Goal: Complete application form

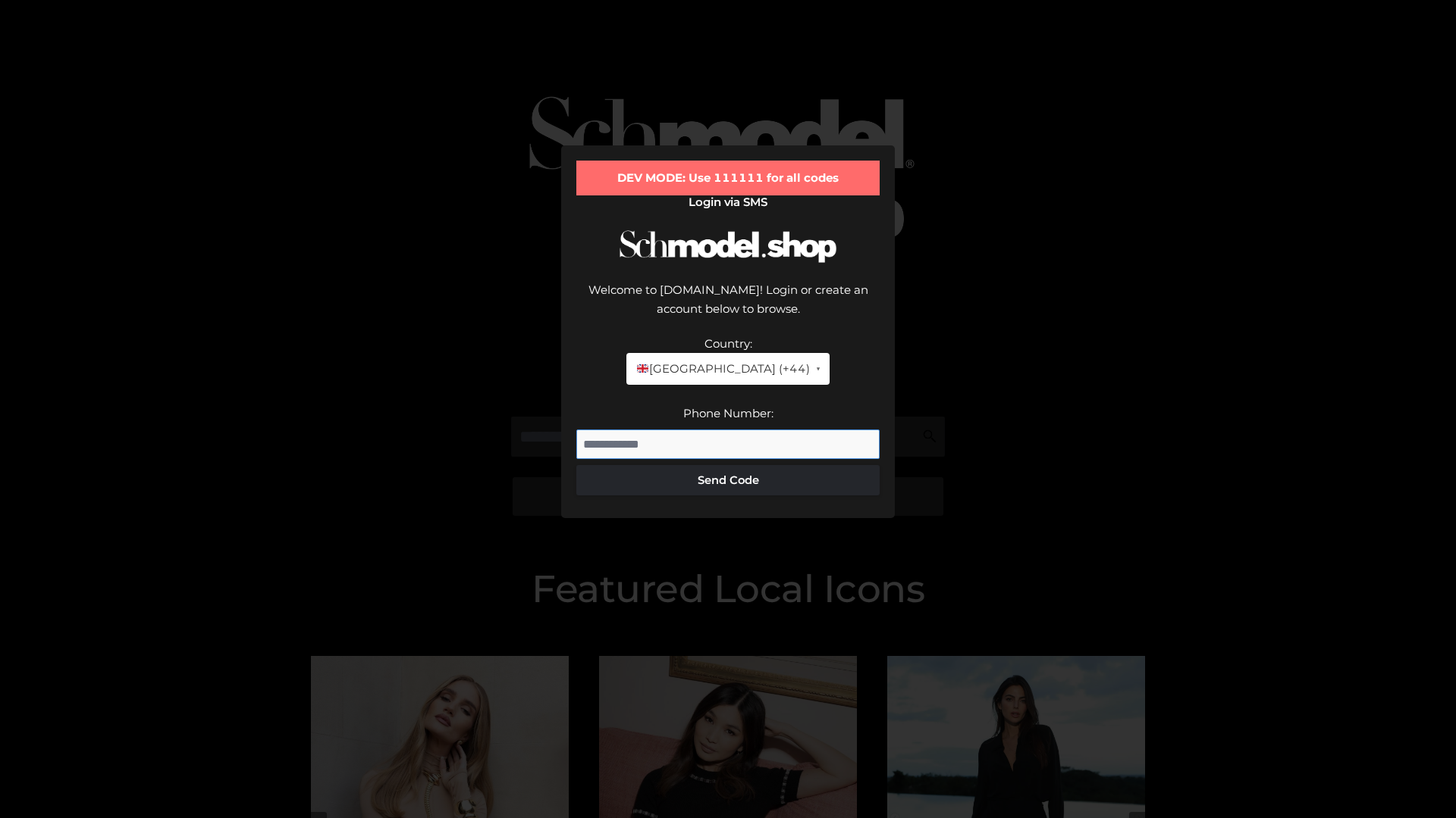
click at [728, 429] on input "Phone Number:" at bounding box center [728, 444] width 303 height 30
type input "**********"
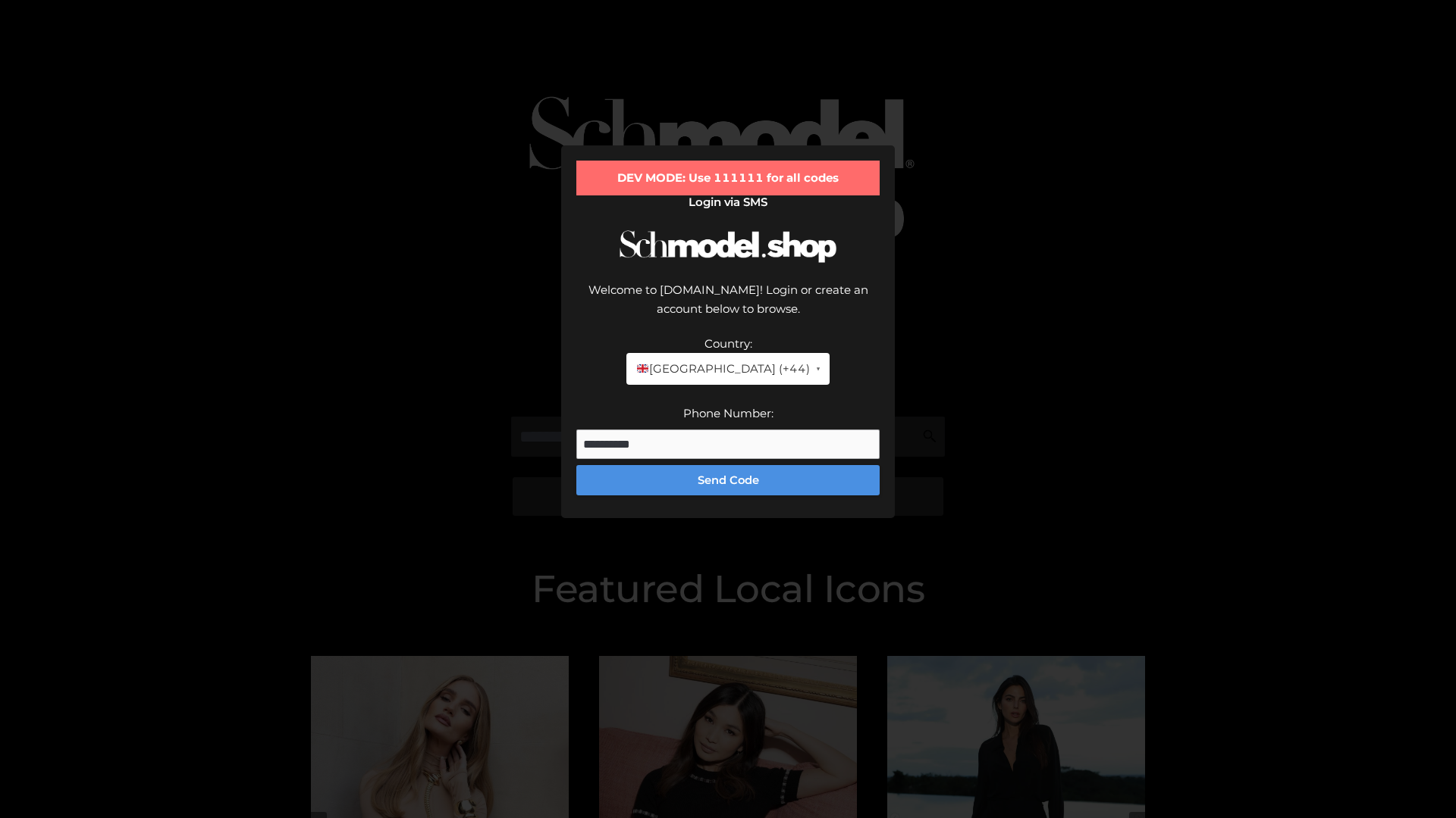
click at [728, 465] on button "Send Code" at bounding box center [728, 480] width 303 height 30
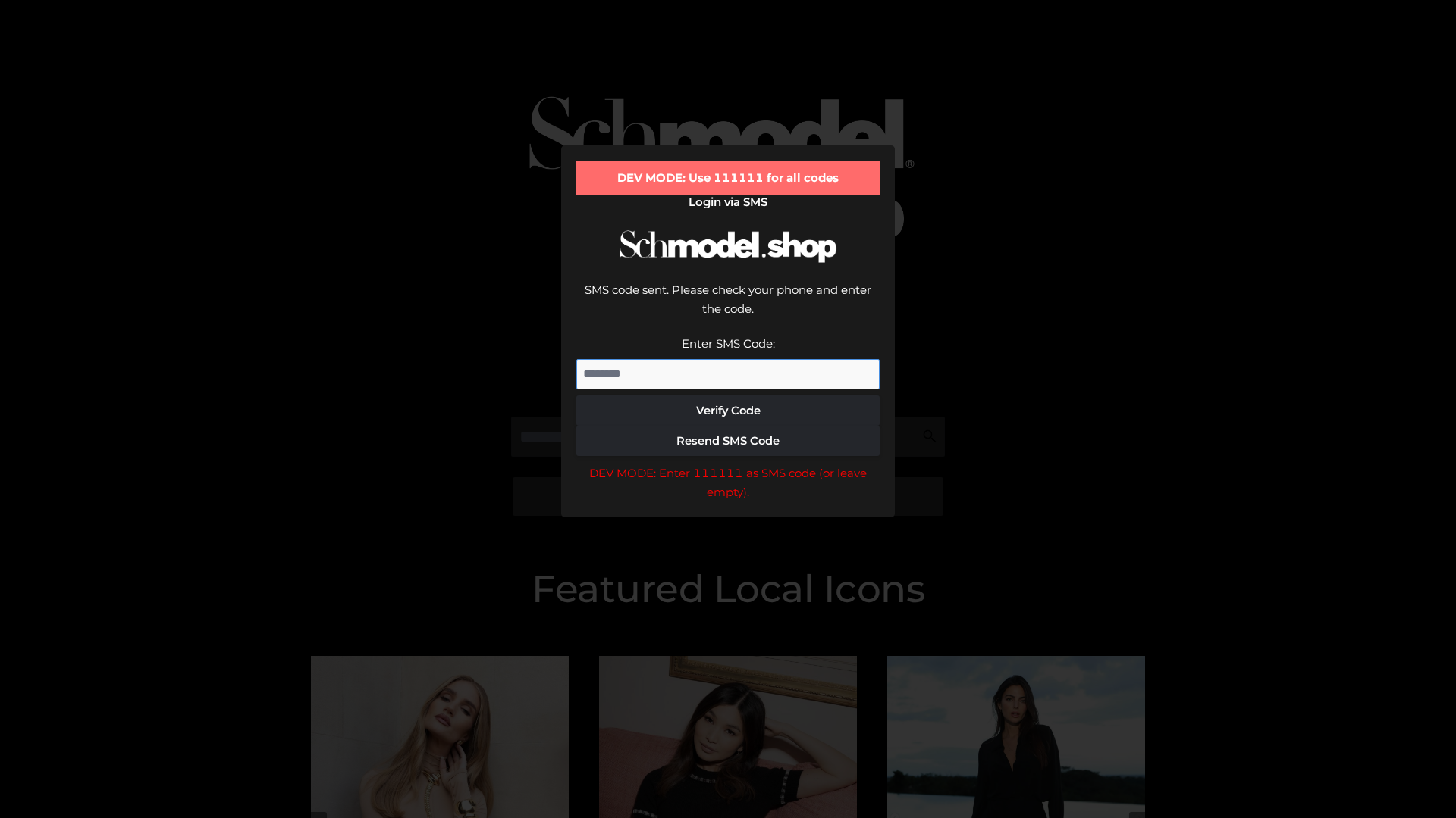
click at [728, 360] on input "Enter SMS Code:" at bounding box center [728, 375] width 303 height 30
type input "******"
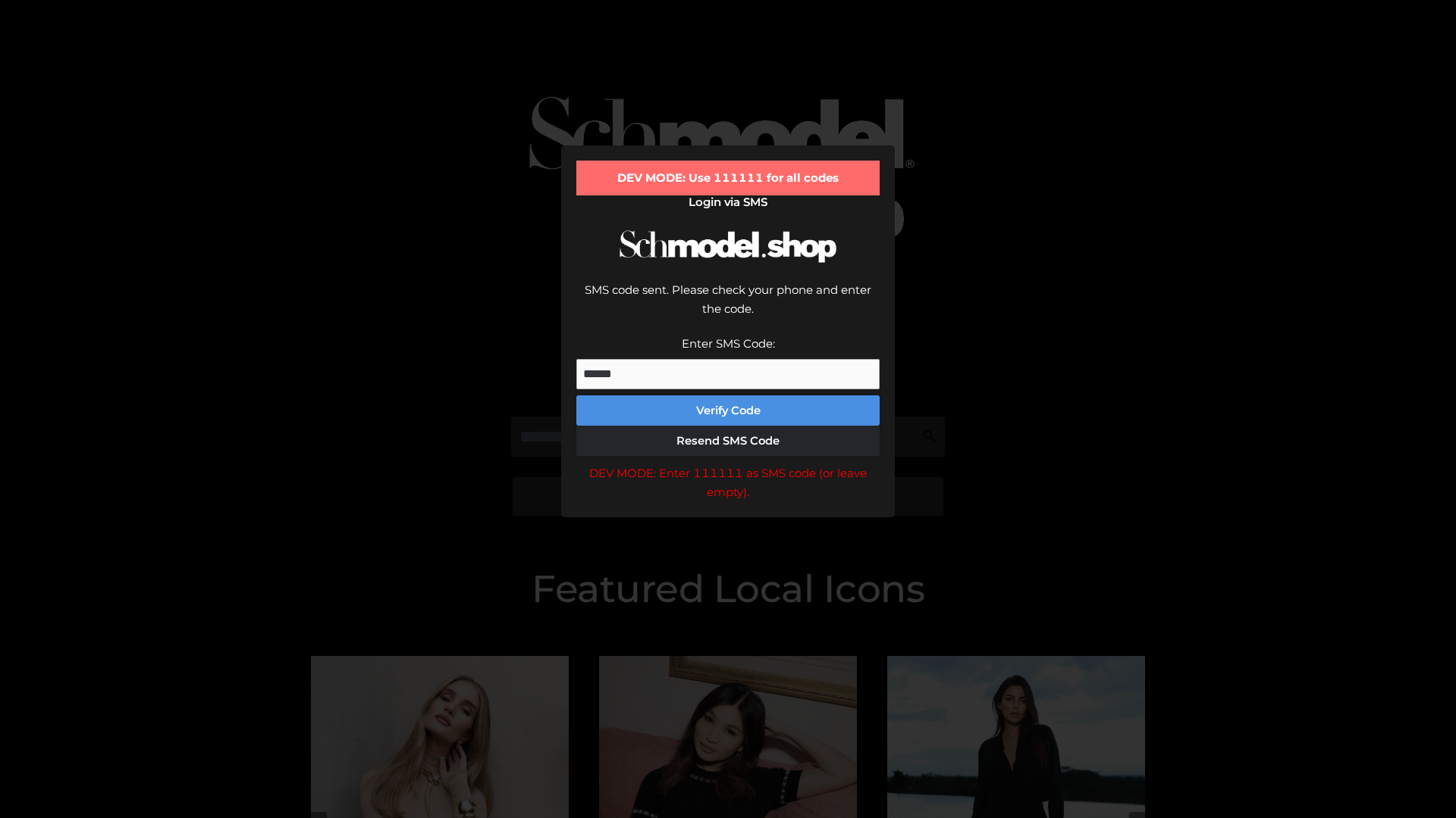
click at [728, 396] on button "Verify Code" at bounding box center [728, 410] width 303 height 30
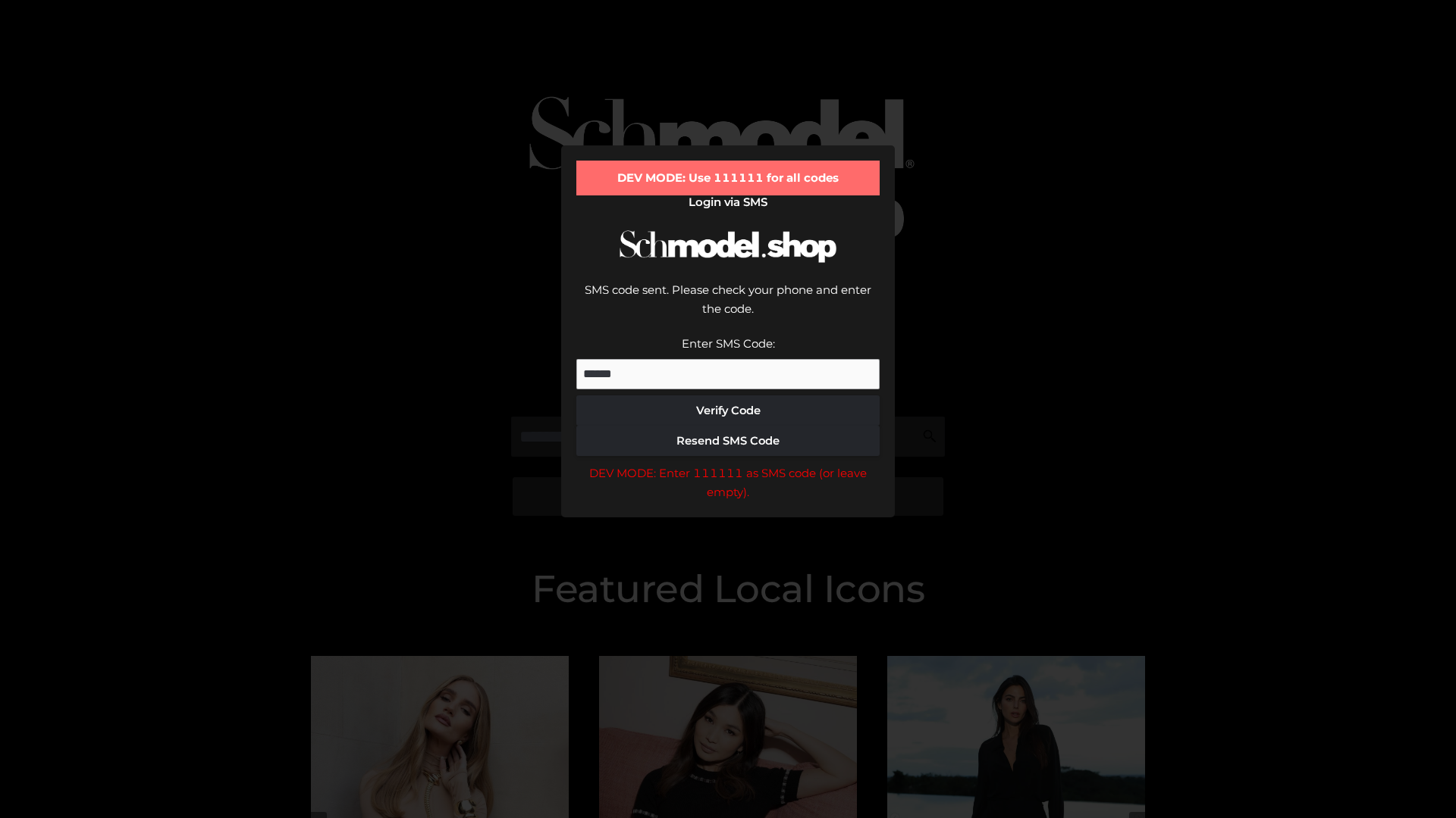
click at [728, 463] on div "DEV MODE: Enter 111111 as SMS code (or leave empty)." at bounding box center [728, 482] width 303 height 39
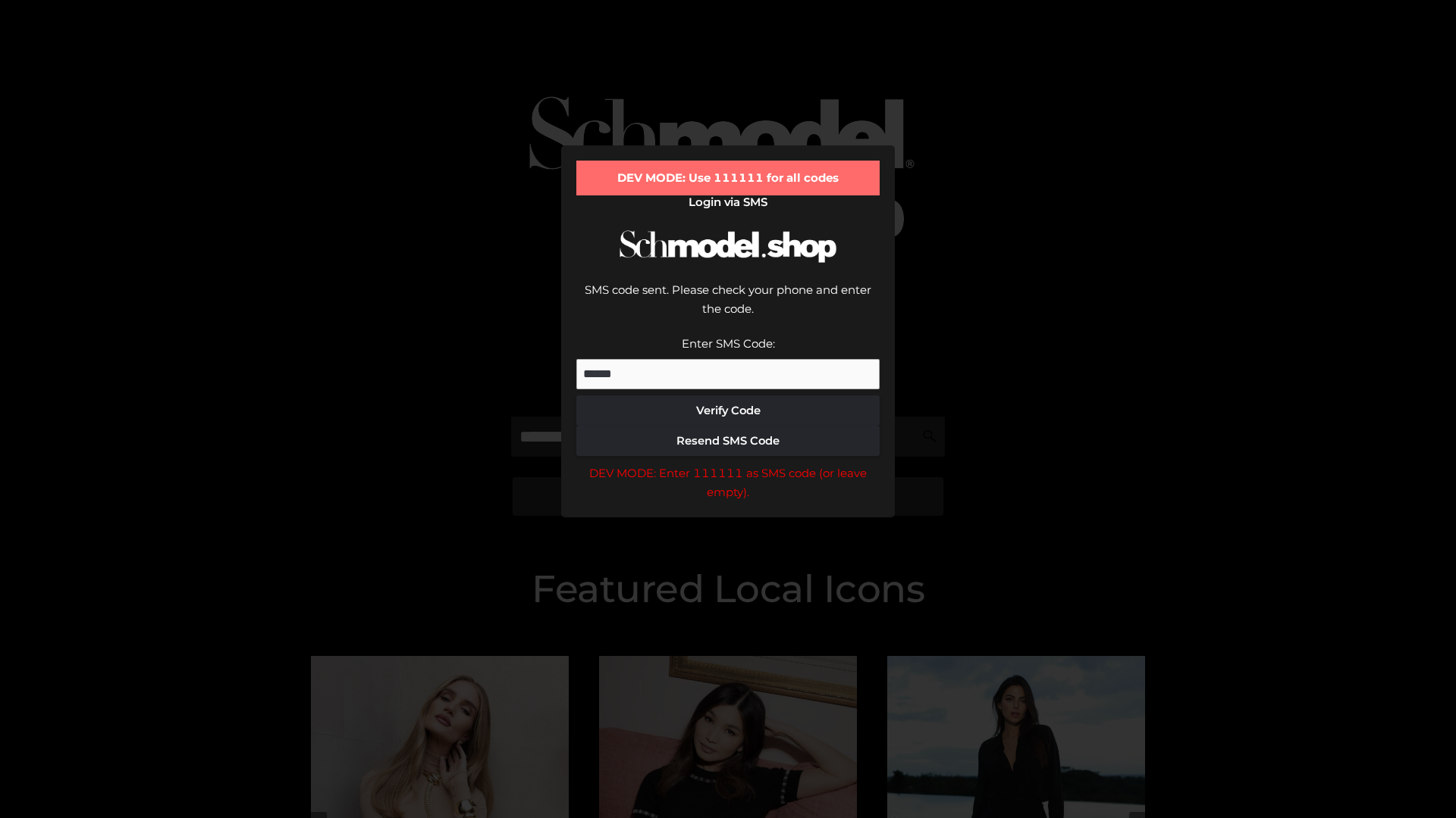
click at [728, 463] on div "DEV MODE: Enter 111111 as SMS code (or leave empty)." at bounding box center [728, 482] width 303 height 39
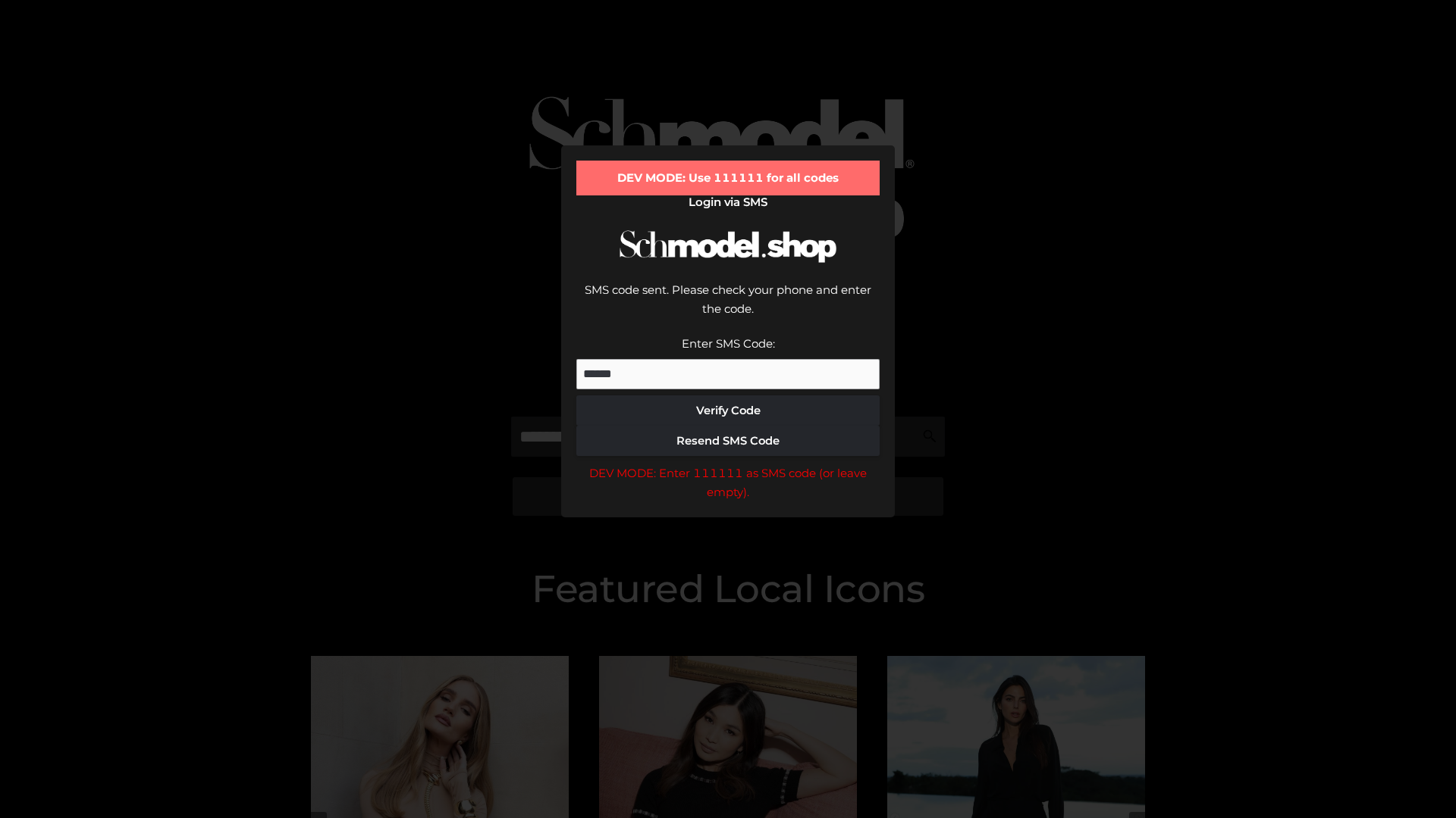
click at [728, 463] on div "DEV MODE: Enter 111111 as SMS code (or leave empty)." at bounding box center [728, 482] width 303 height 39
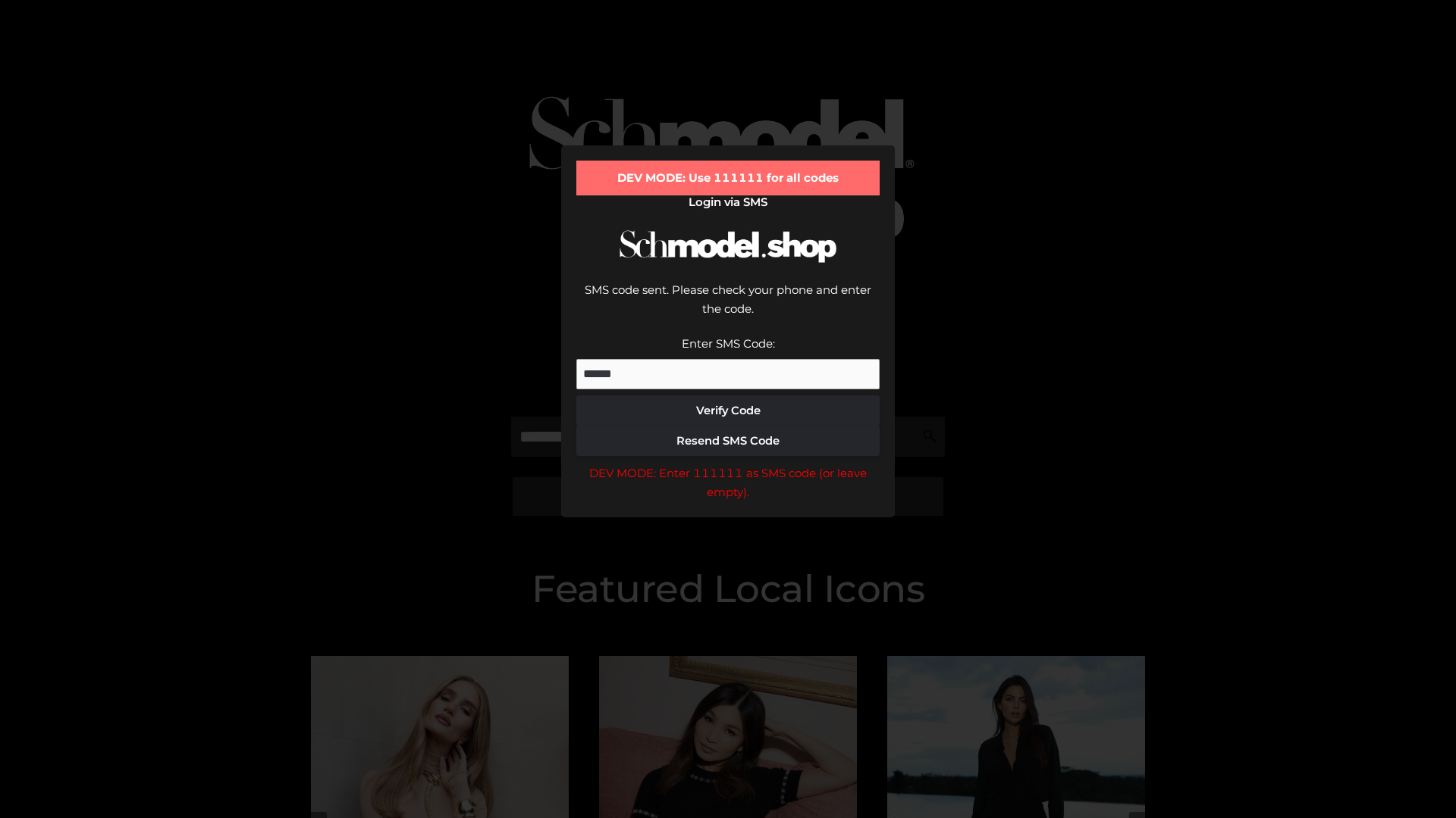
click at [728, 463] on div "DEV MODE: Enter 111111 as SMS code (or leave empty)." at bounding box center [728, 482] width 303 height 39
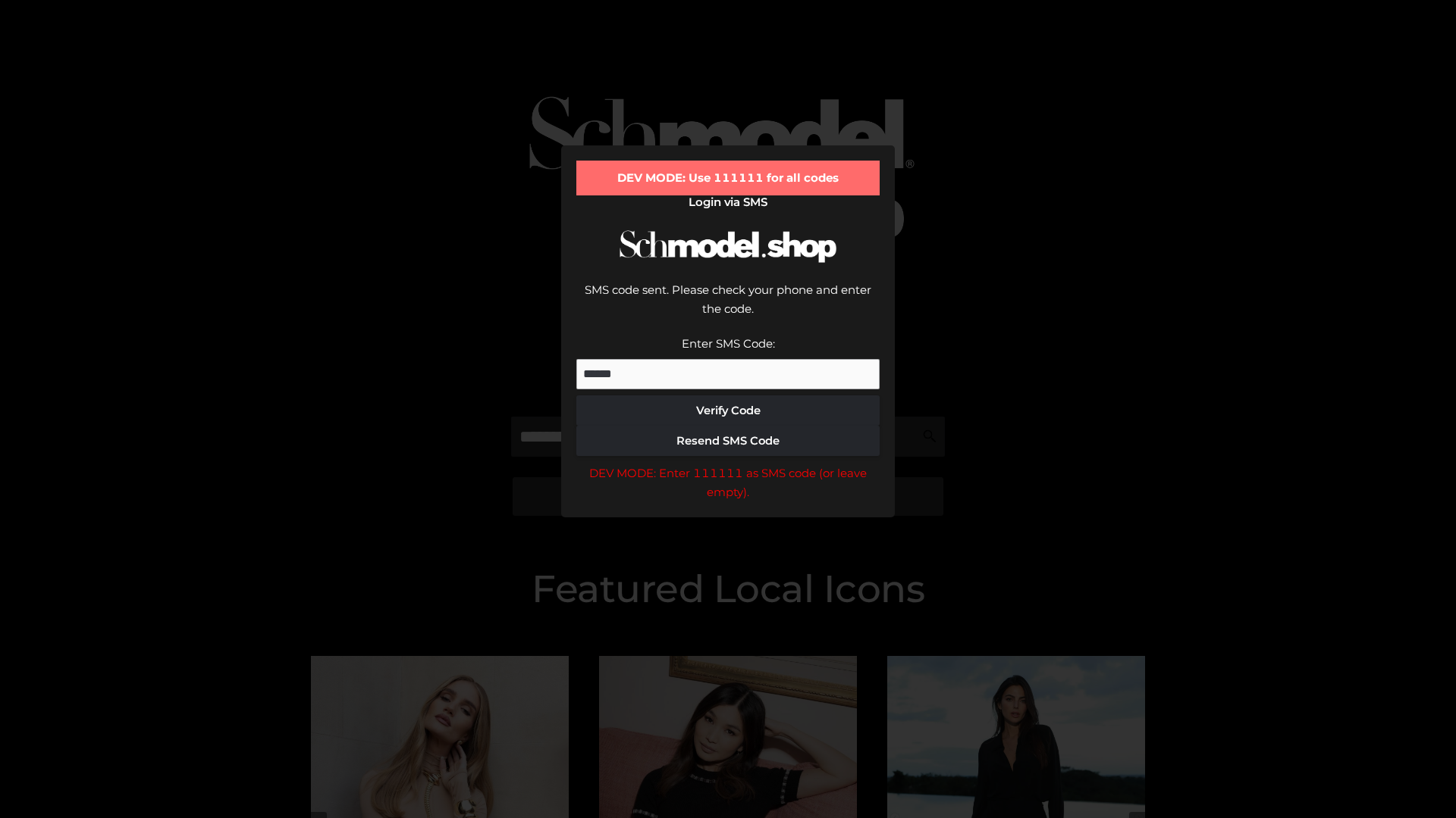
click at [728, 463] on div "DEV MODE: Enter 111111 as SMS code (or leave empty)." at bounding box center [728, 482] width 303 height 39
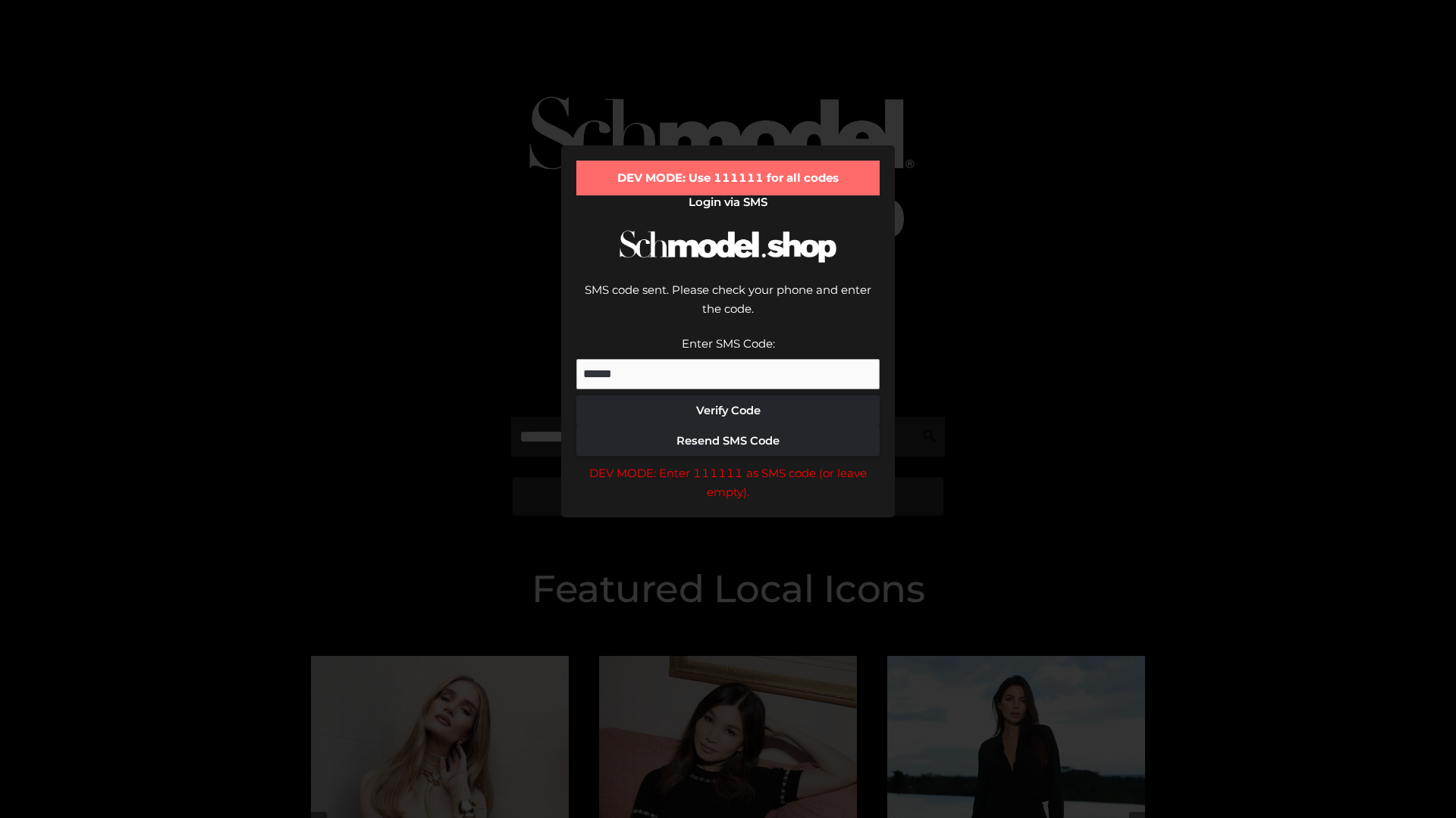
click at [728, 463] on div "DEV MODE: Enter 111111 as SMS code (or leave empty)." at bounding box center [728, 482] width 303 height 39
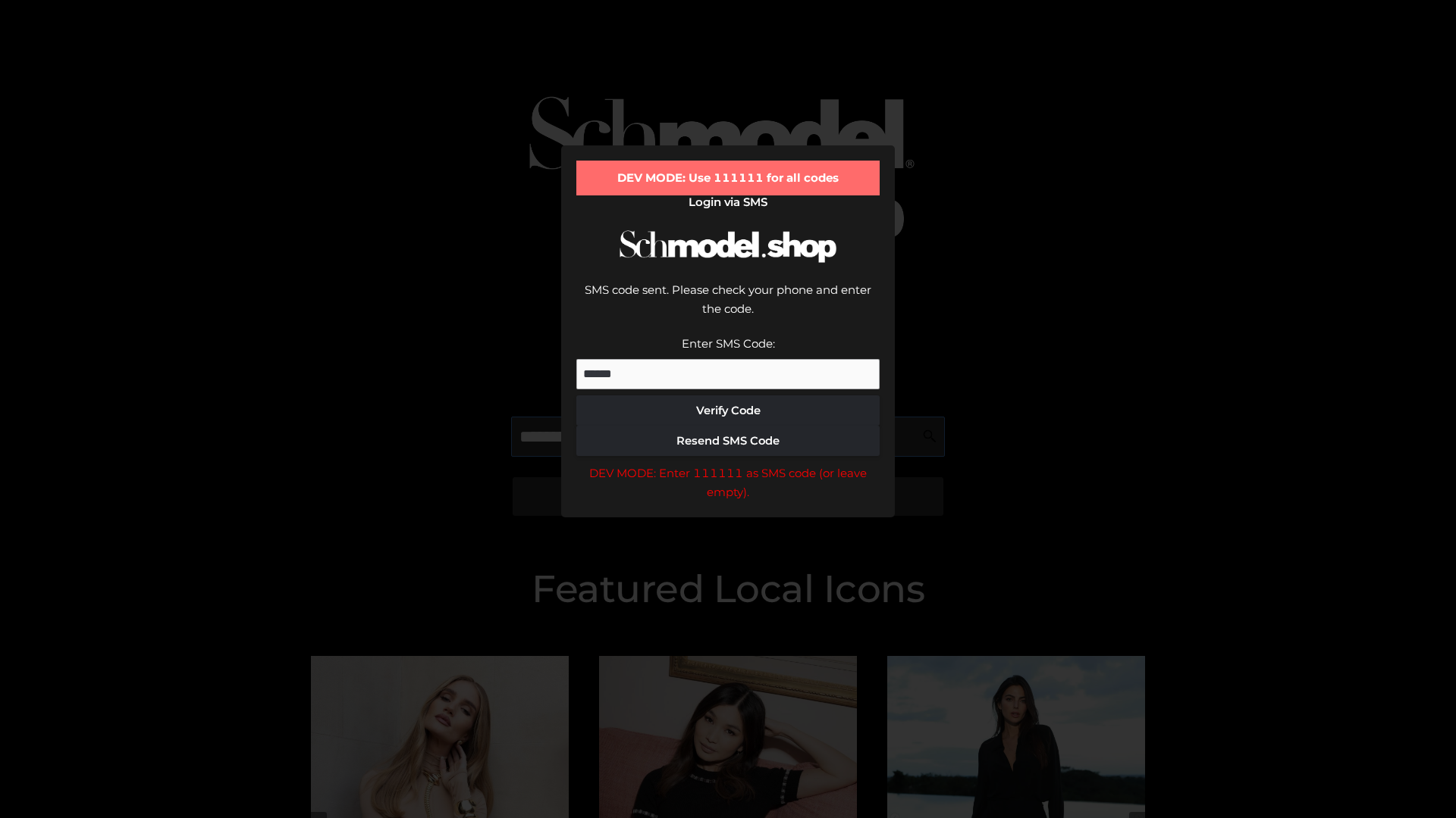
scroll to position [0, 78]
click at [728, 463] on div "DEV MODE: Enter 111111 as SMS code (or leave empty)." at bounding box center [728, 482] width 303 height 39
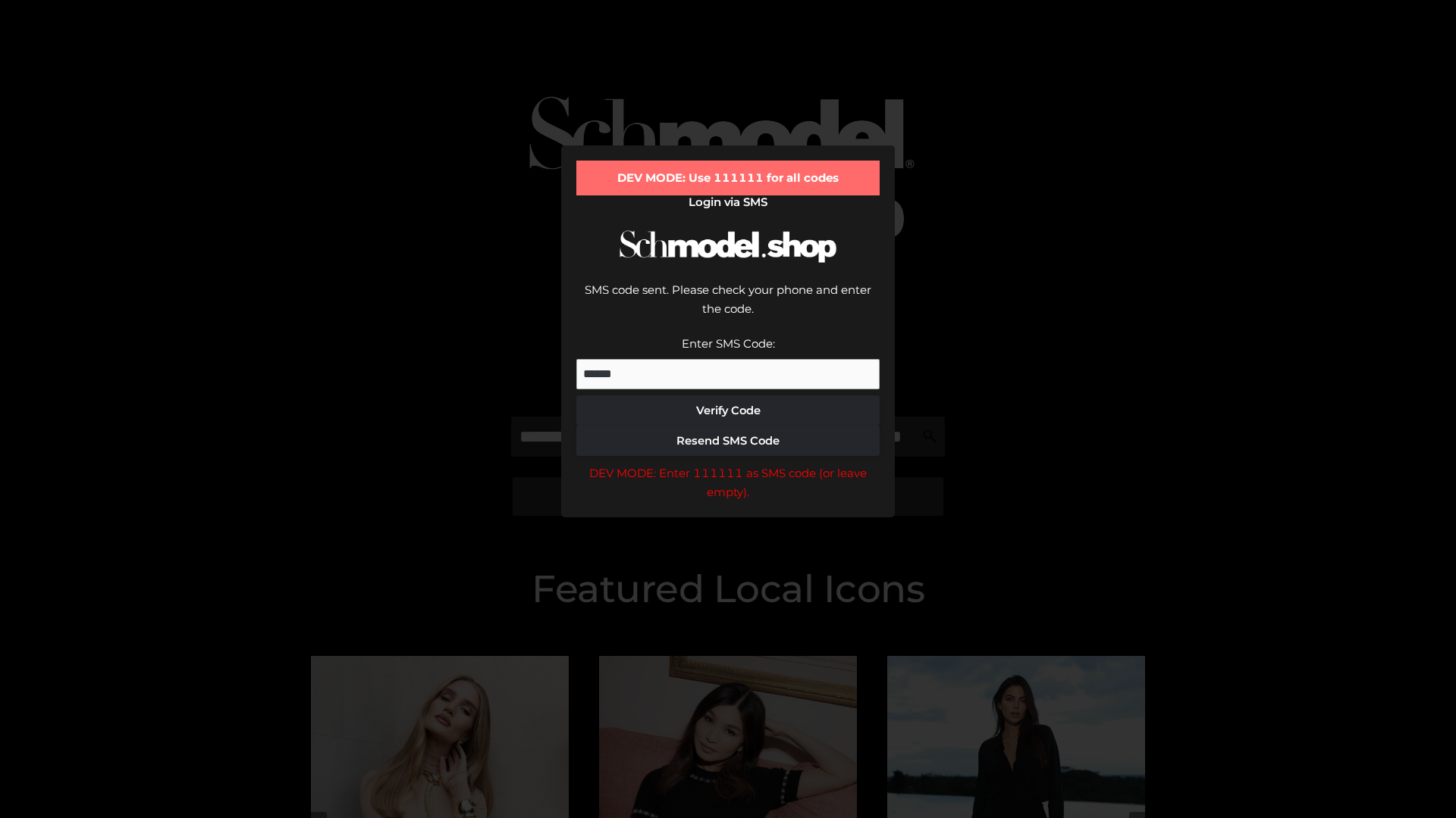
click at [728, 463] on div "DEV MODE: Enter 111111 as SMS code (or leave empty)." at bounding box center [728, 482] width 303 height 39
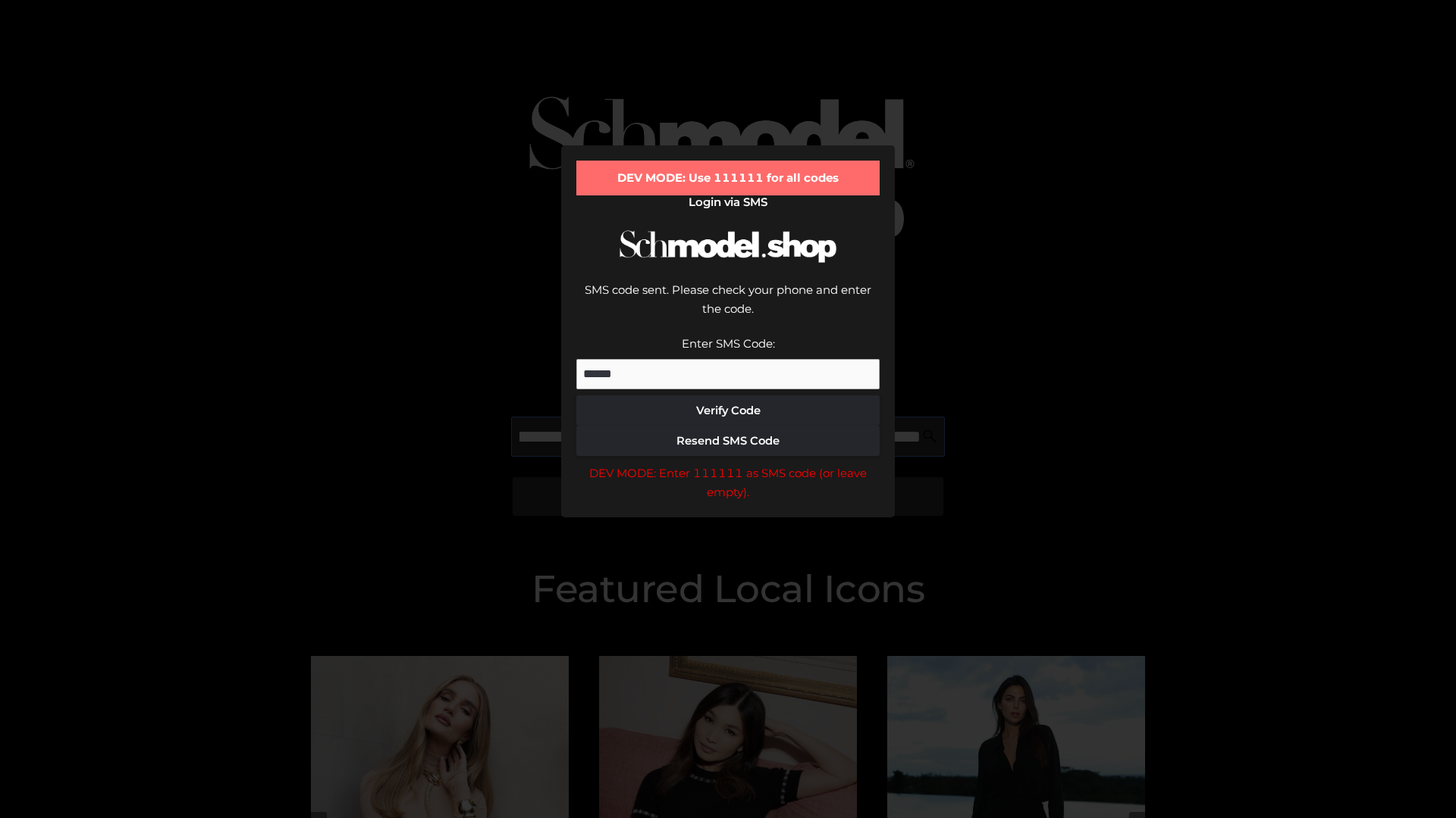
scroll to position [0, 165]
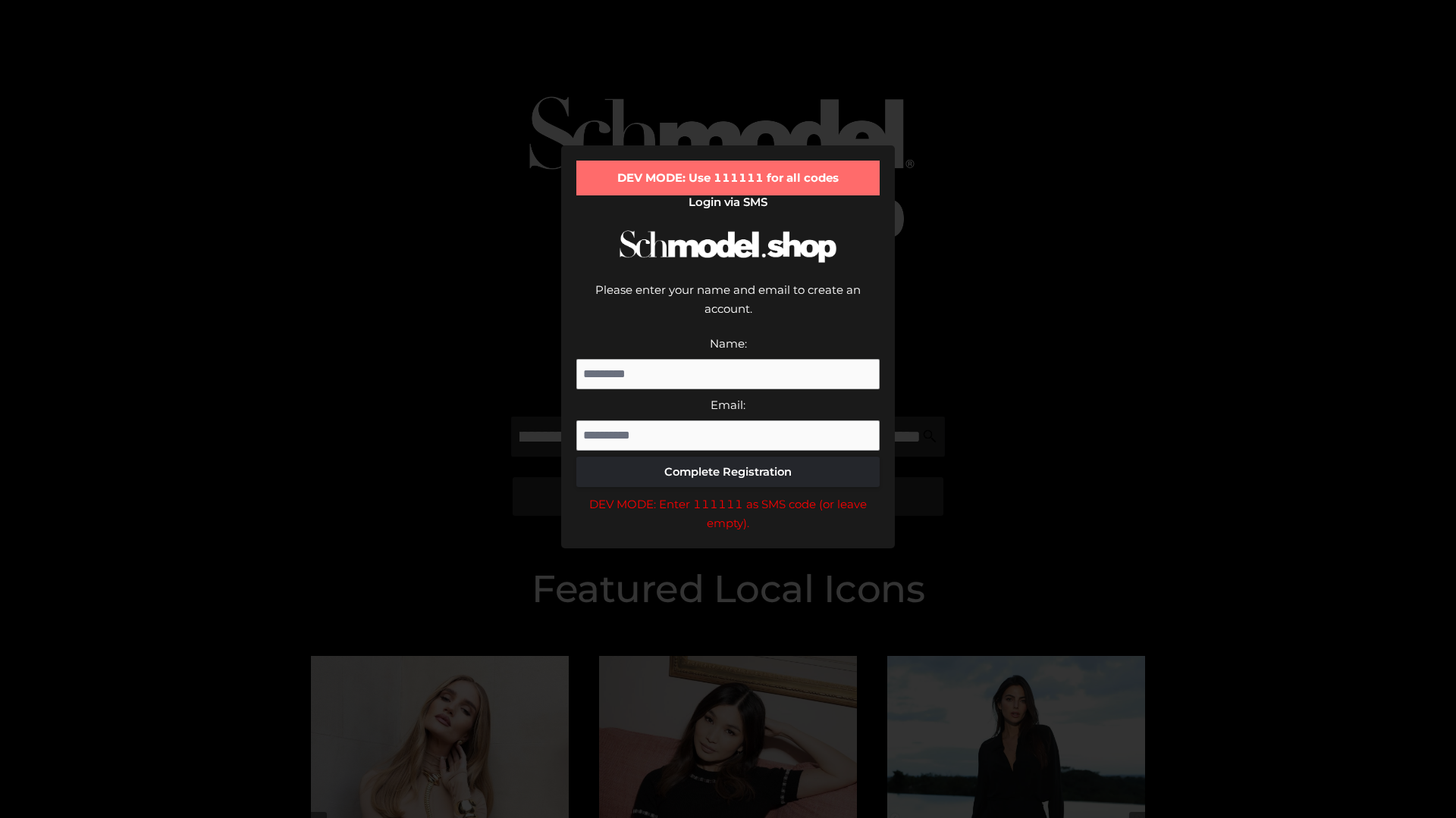
click at [728, 494] on div "DEV MODE: Enter 111111 as SMS code (or leave empty)." at bounding box center [728, 513] width 303 height 39
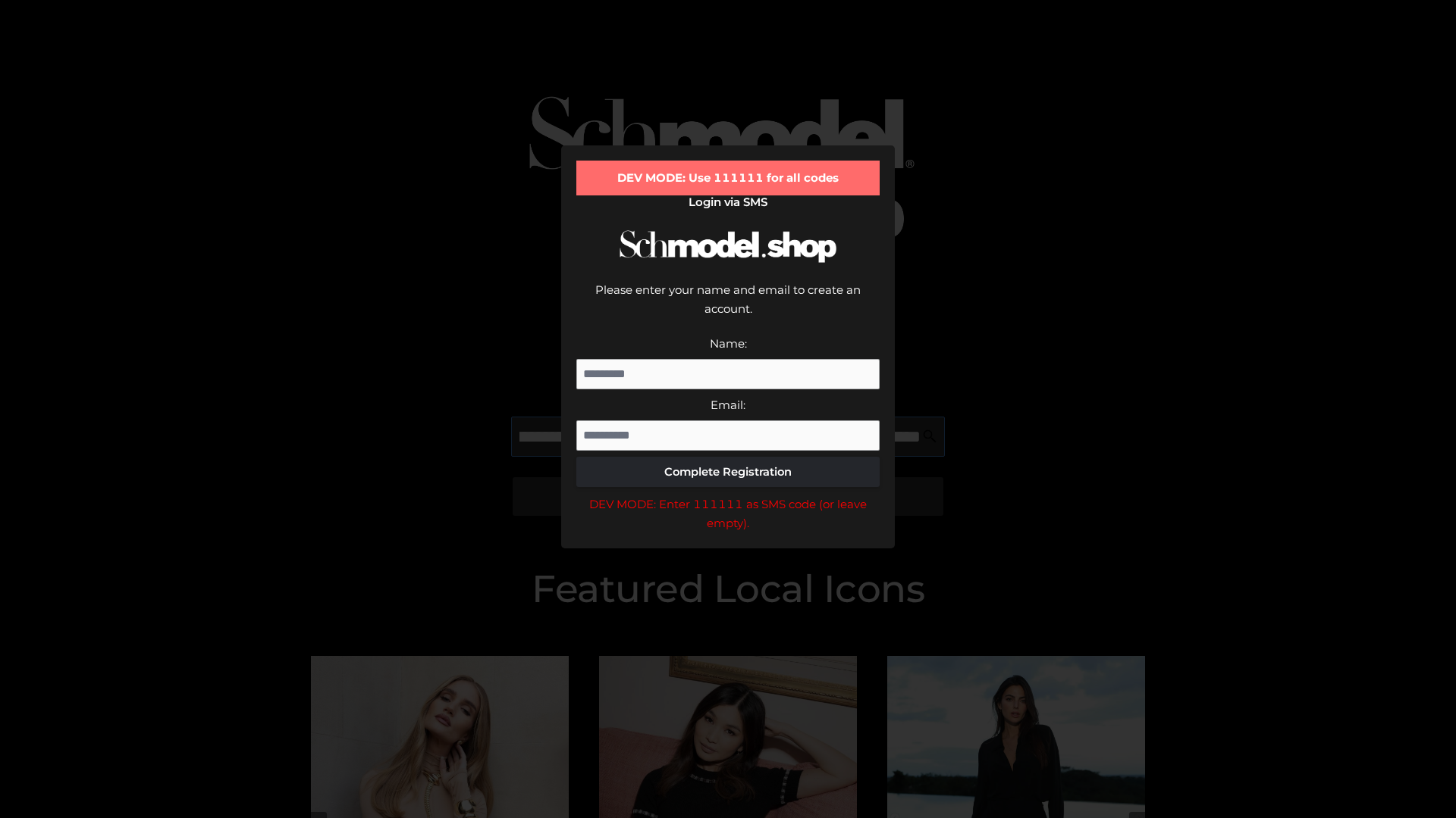
scroll to position [0, 220]
click at [728, 494] on div "DEV MODE: Enter 111111 as SMS code (or leave empty)." at bounding box center [728, 513] width 303 height 39
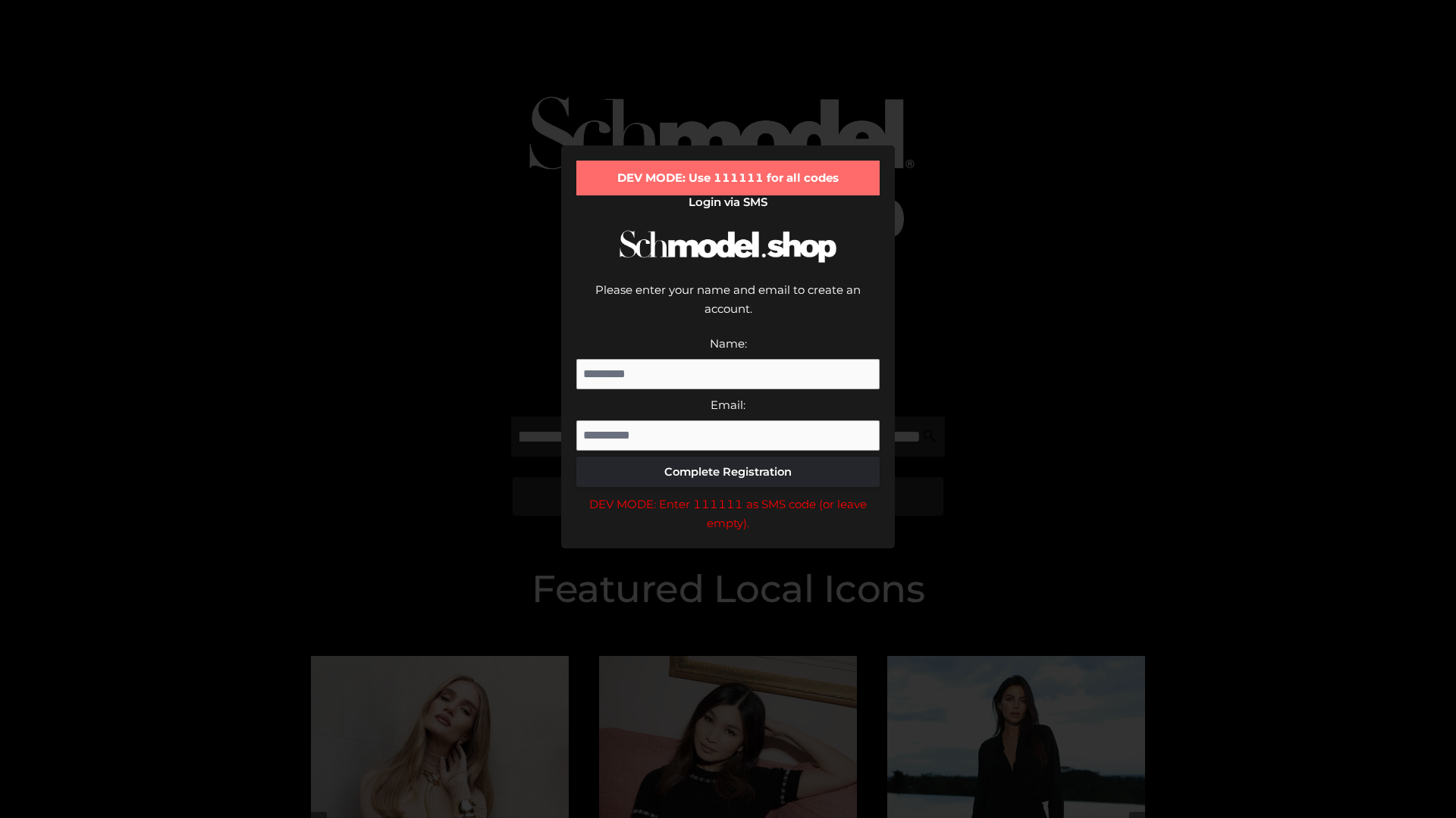
click at [728, 494] on div "DEV MODE: Enter 111111 as SMS code (or leave empty)." at bounding box center [728, 513] width 303 height 39
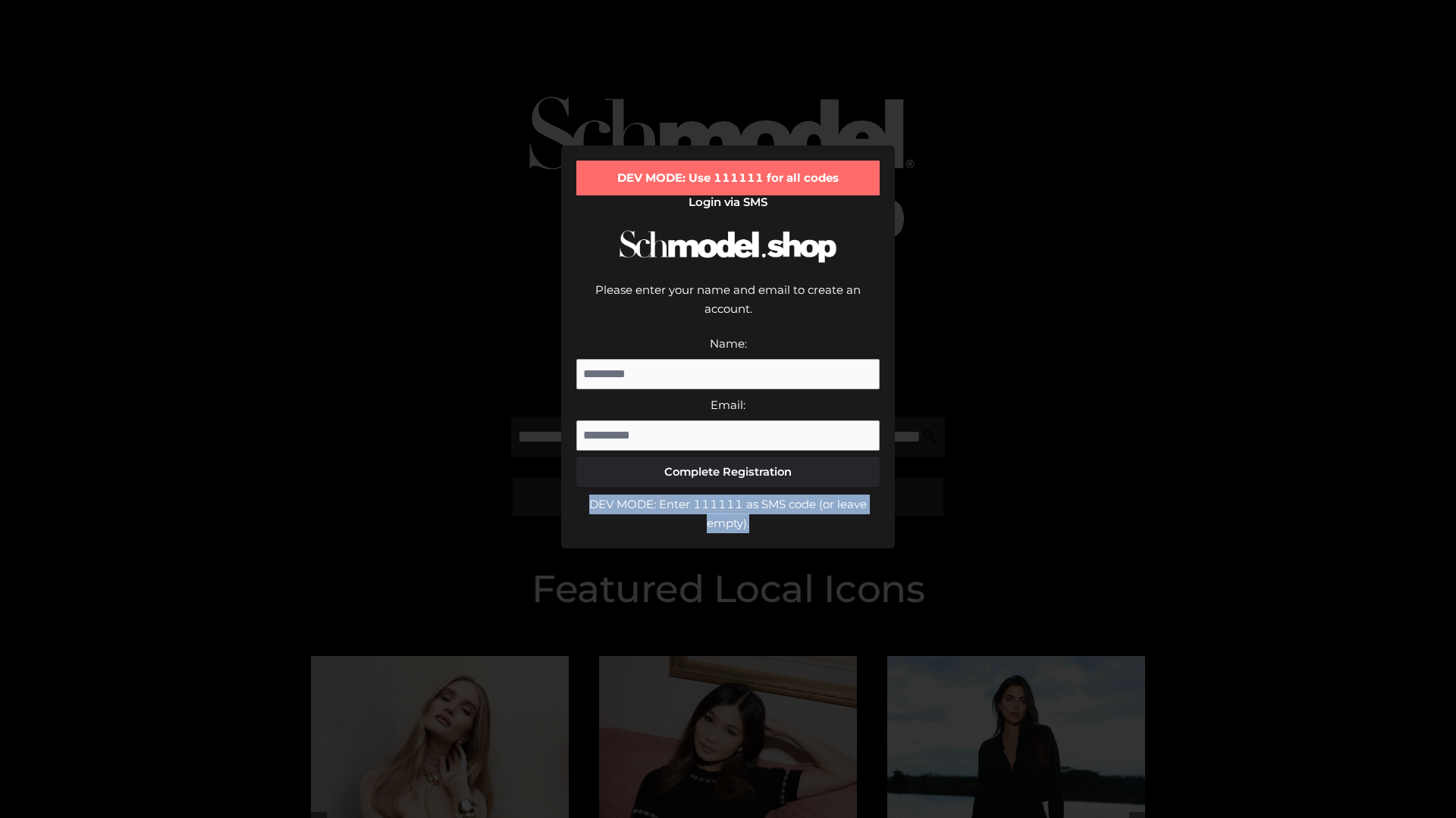
scroll to position [0, 0]
type input "**********"
